Goal: Task Accomplishment & Management: Manage account settings

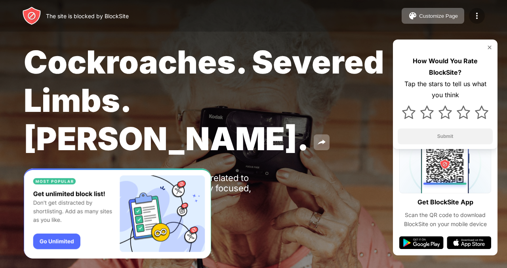
click at [475, 17] on img at bounding box center [477, 16] width 10 height 10
click at [473, 17] on img at bounding box center [477, 16] width 10 height 10
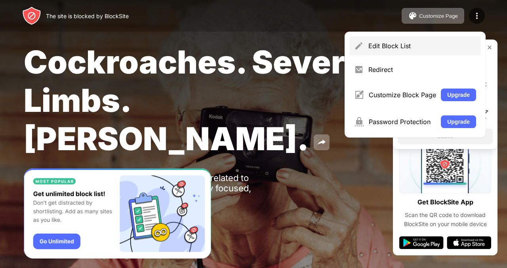
click at [405, 49] on div "Edit Block List" at bounding box center [422, 46] width 108 height 8
